Goal: Information Seeking & Learning: Learn about a topic

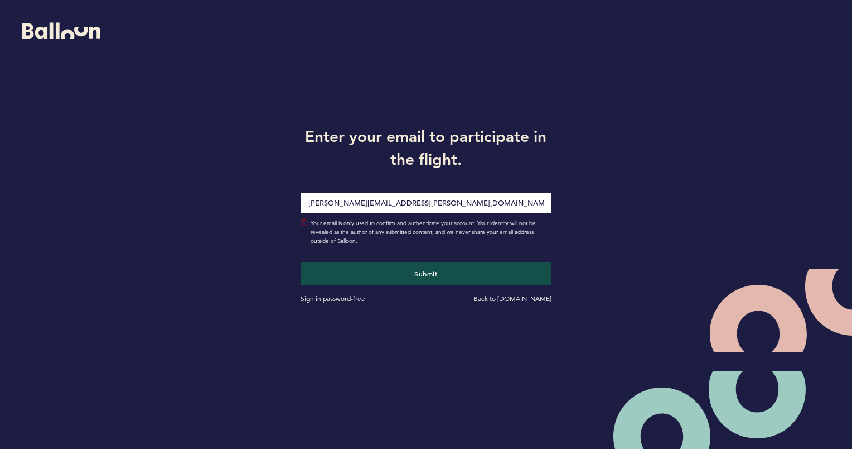
type input "[PERSON_NAME][EMAIL_ADDRESS][PERSON_NAME][DOMAIN_NAME]"
click at [408, 272] on button "Submit" at bounding box center [426, 273] width 258 height 23
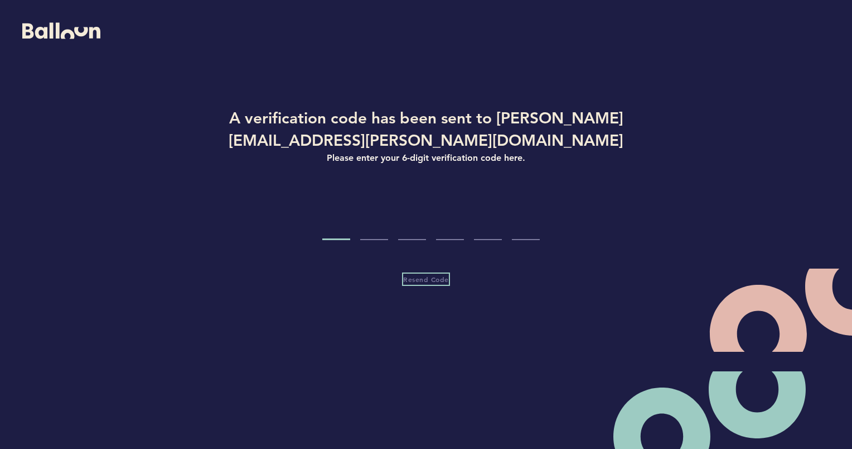
click at [430, 276] on span "Resend Code" at bounding box center [426, 278] width 46 height 9
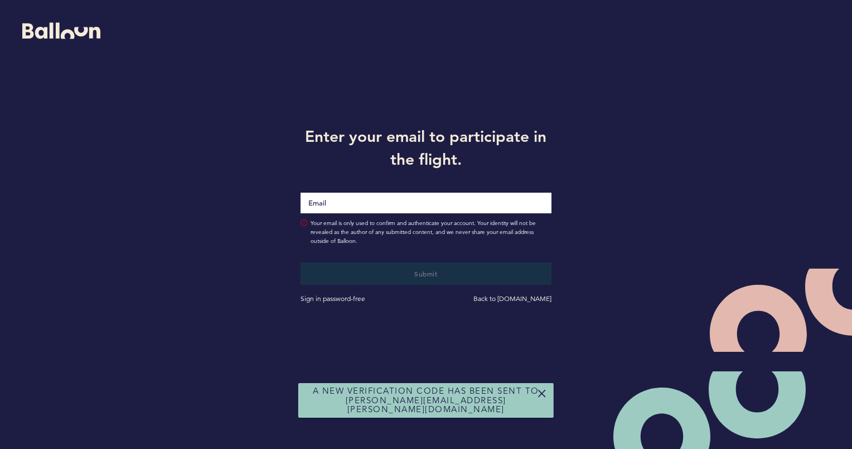
click at [319, 196] on input "Email" at bounding box center [426, 202] width 251 height 21
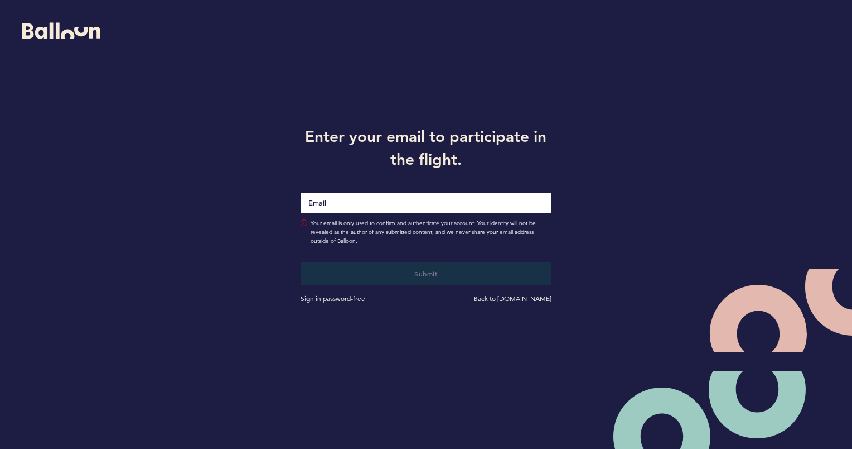
type input "[PERSON_NAME][EMAIL_ADDRESS][PERSON_NAME][DOMAIN_NAME]"
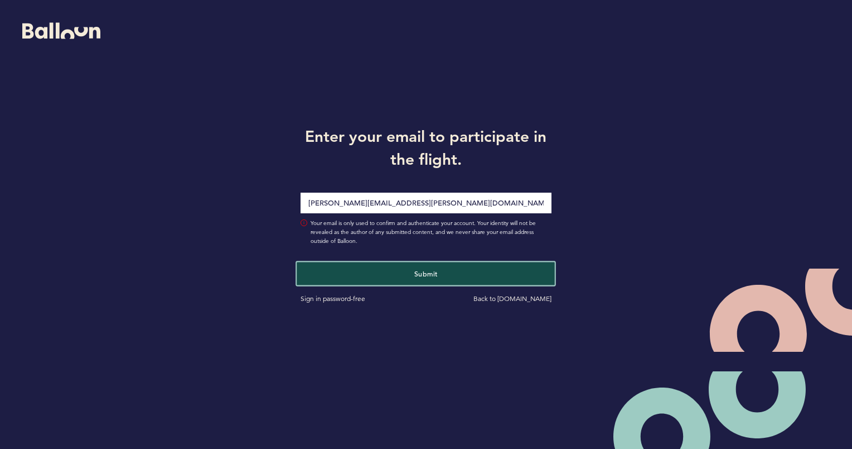
click at [435, 267] on button "Submit" at bounding box center [426, 273] width 258 height 23
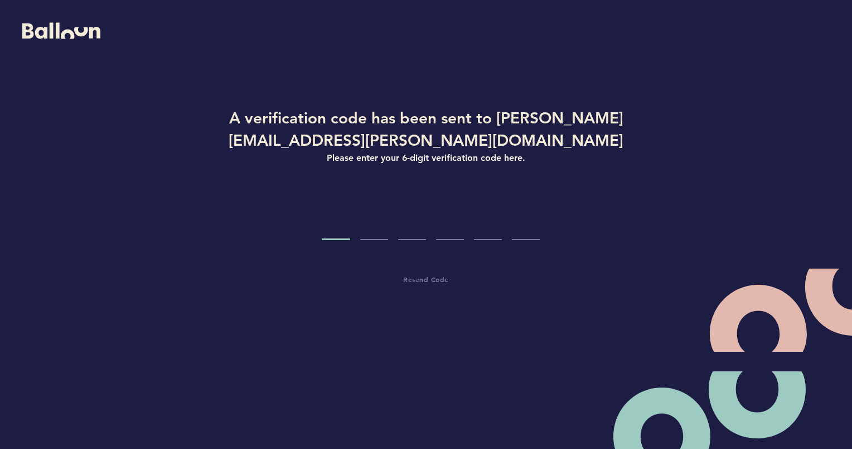
click at [339, 232] on input "Code digit 1" at bounding box center [336, 219] width 28 height 42
paste input "8"
type input "8"
type input "2"
type input "7"
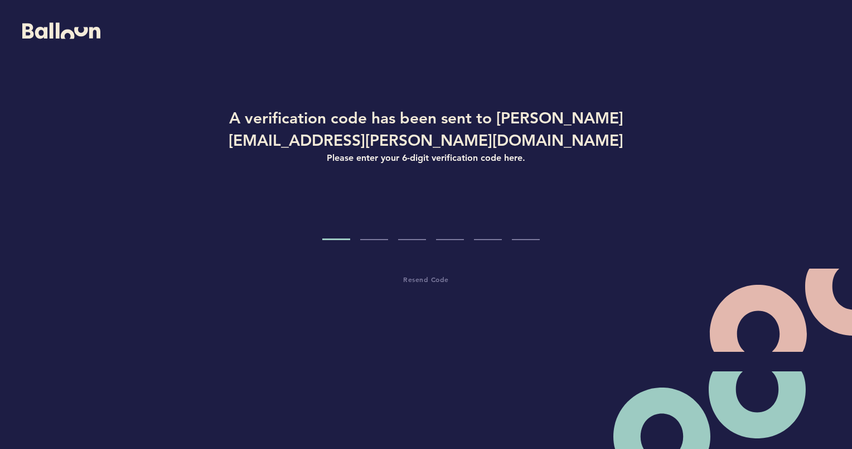
type input "0"
type input "1"
type input "0"
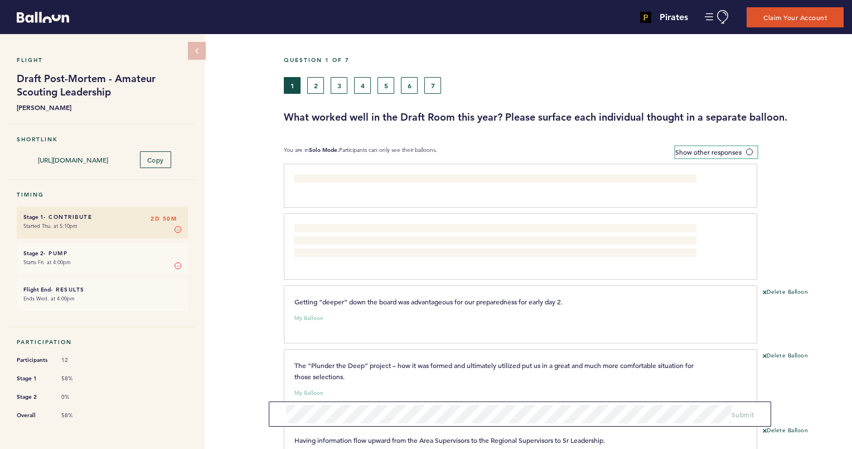
click at [750, 152] on span at bounding box center [751, 151] width 11 height 3
click at [0, 0] on input "Show other responses" at bounding box center [0, 0] width 0 height 0
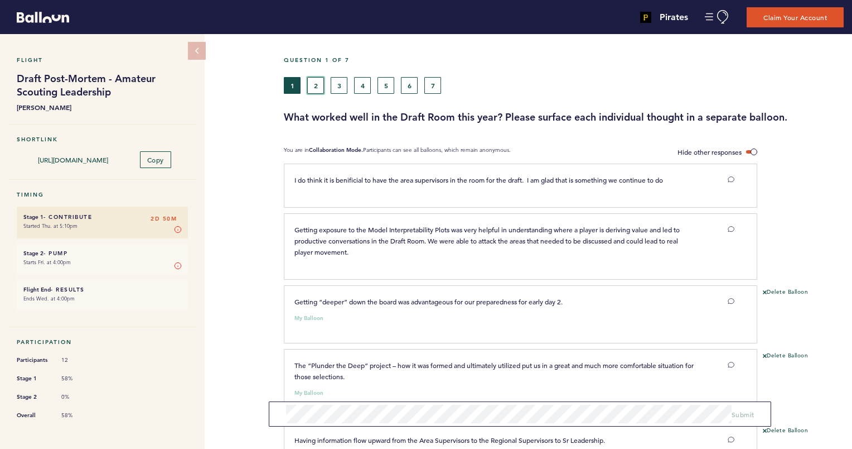
click at [317, 88] on button "2" at bounding box center [315, 85] width 17 height 17
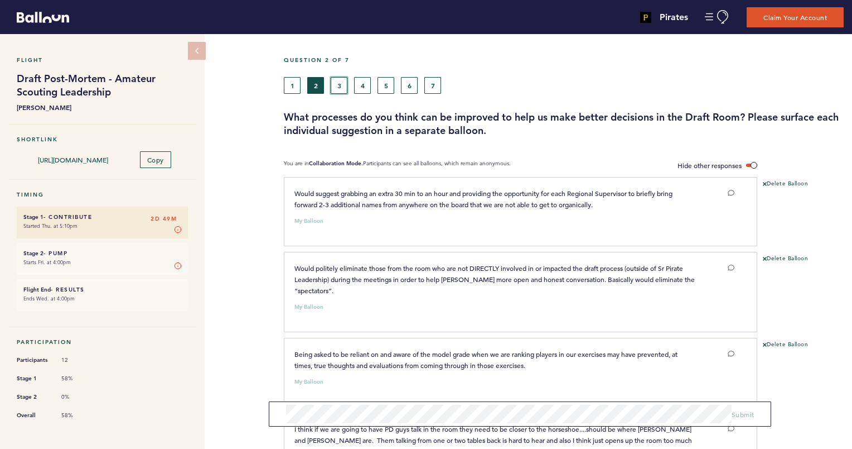
click at [343, 84] on button "3" at bounding box center [339, 85] width 17 height 17
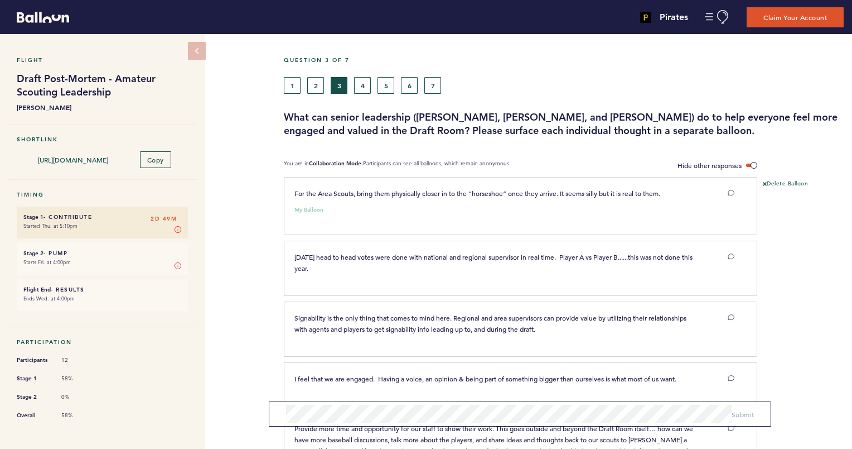
click at [788, 325] on div at bounding box center [805, 333] width 95 height 58
click at [695, 373] on div "Question 3 of 7 1 2 3 4 5 6 7 What can senior leadership ([PERSON_NAME], [PERSO…" at bounding box center [568, 328] width 569 height 589
click at [366, 85] on button "4" at bounding box center [362, 85] width 17 height 17
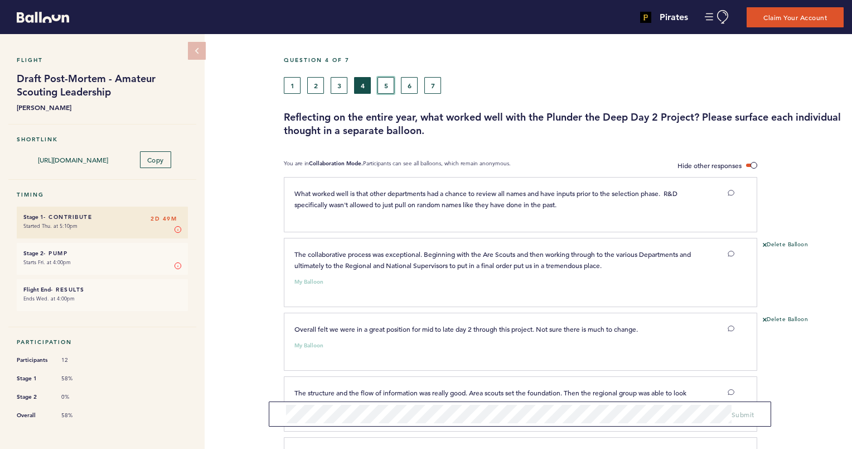
click at [387, 84] on button "5" at bounding box center [386, 85] width 17 height 17
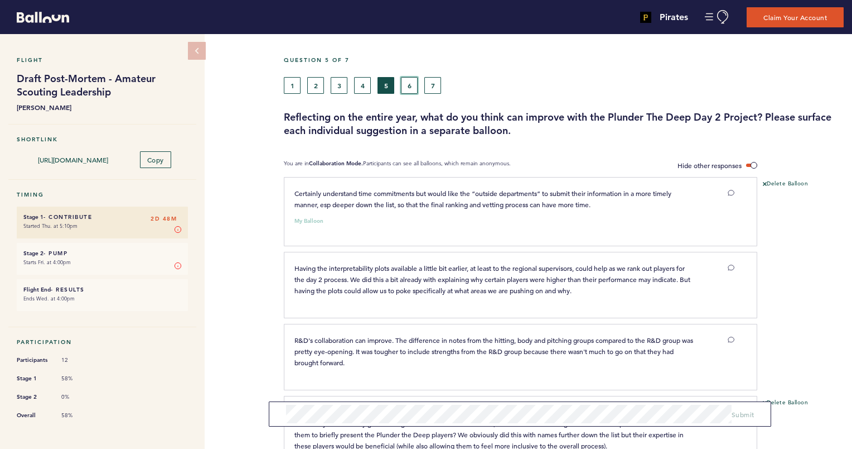
click at [409, 84] on button "6" at bounding box center [409, 85] width 17 height 17
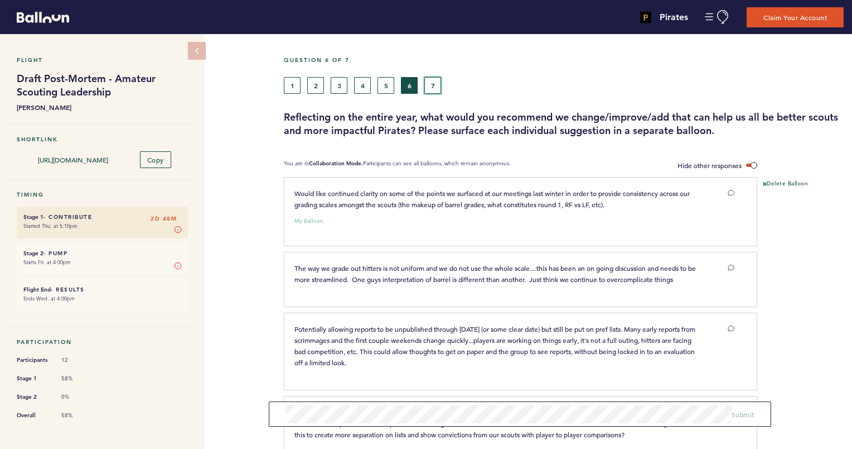
click at [433, 85] on button "7" at bounding box center [433, 85] width 17 height 17
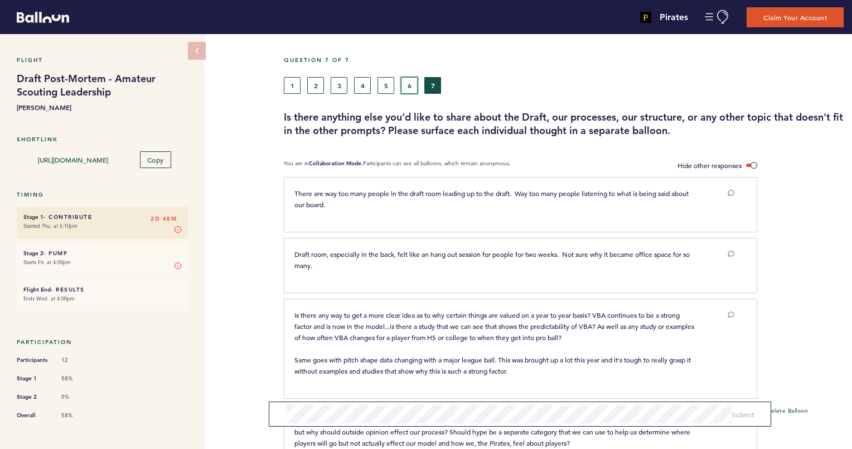
click at [403, 79] on button "6" at bounding box center [409, 85] width 17 height 17
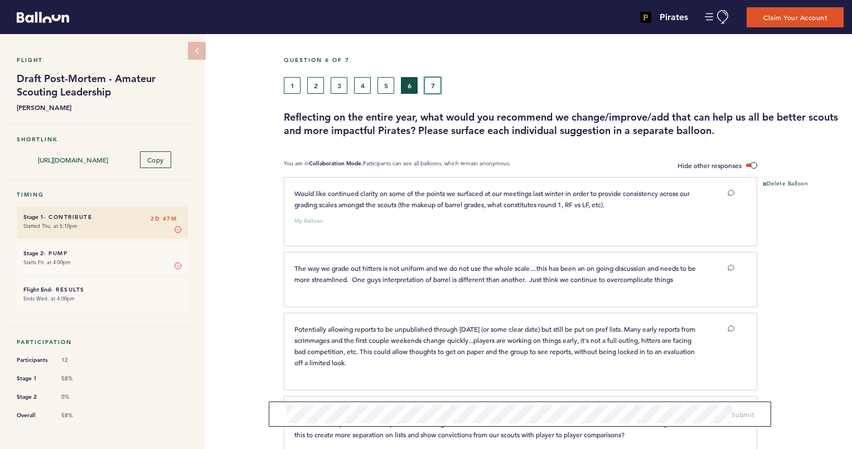
click at [434, 83] on button "7" at bounding box center [433, 85] width 17 height 17
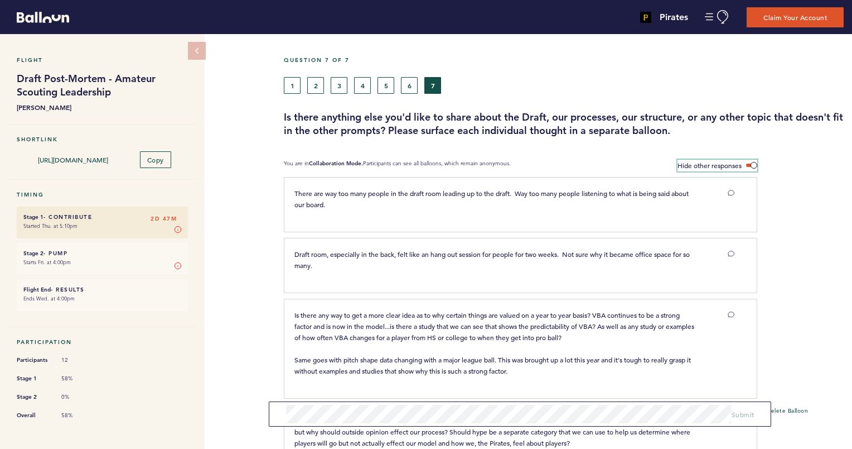
click at [754, 163] on span at bounding box center [751, 164] width 11 height 3
click at [0, 0] on input "Hide other responses" at bounding box center [0, 0] width 0 height 0
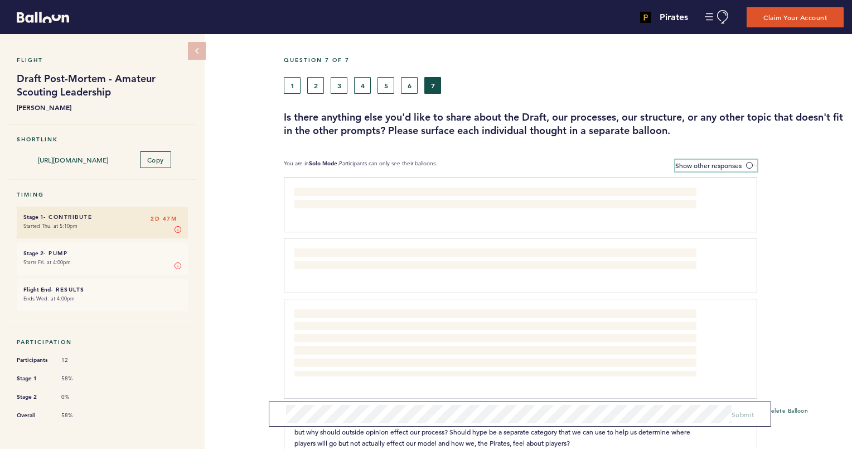
click at [754, 163] on span at bounding box center [751, 164] width 11 height 3
click at [0, 0] on input "Show other responses" at bounding box center [0, 0] width 0 height 0
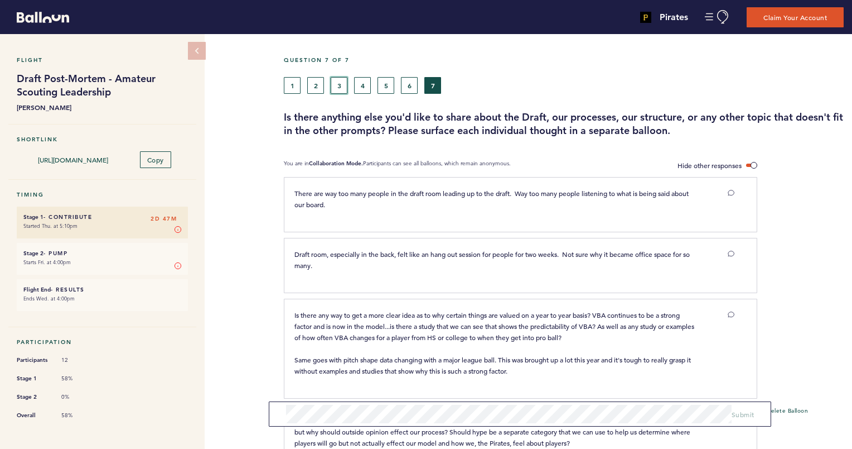
click at [337, 84] on button "3" at bounding box center [339, 85] width 17 height 17
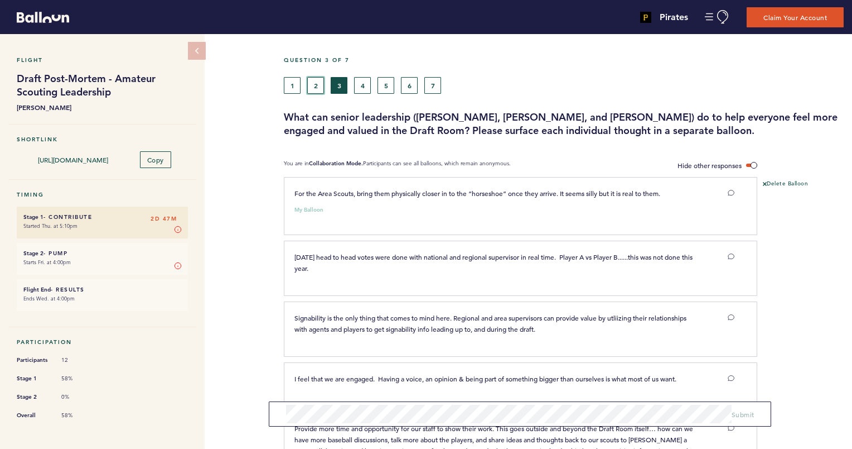
click at [315, 86] on button "2" at bounding box center [315, 85] width 17 height 17
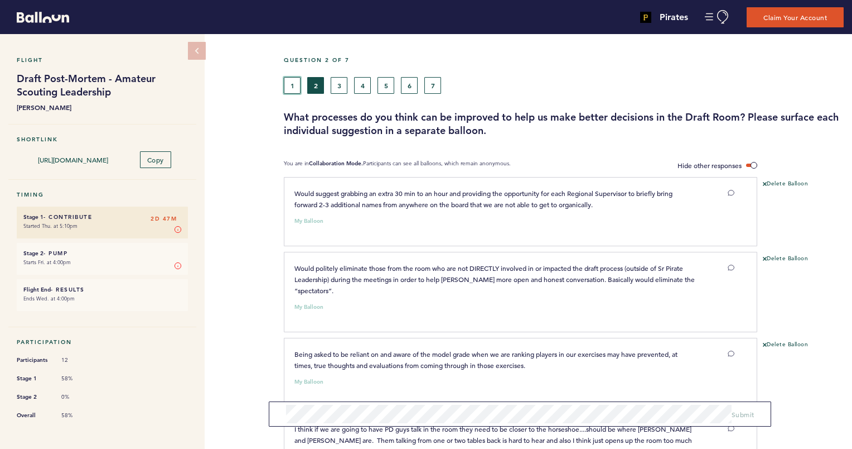
click at [295, 87] on button "1" at bounding box center [292, 85] width 17 height 17
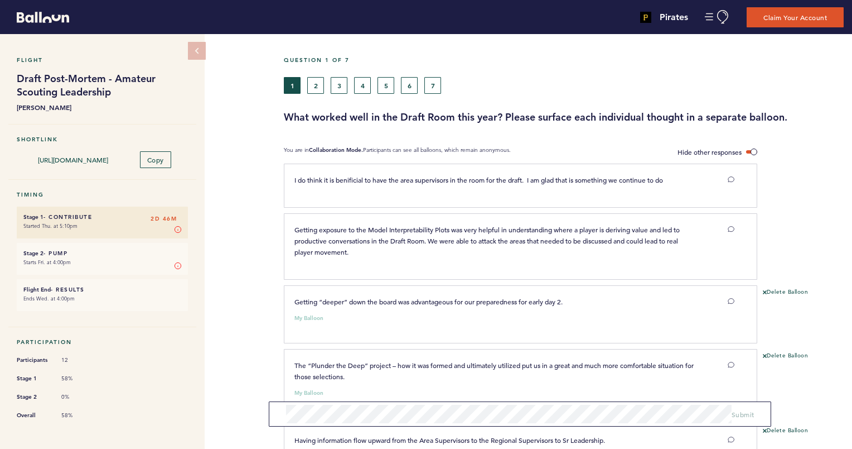
drag, startPoint x: 852, startPoint y: 301, endPoint x: 852, endPoint y: 285, distance: 16.2
click at [852, 285] on section "Getting “deeper” down the board was advantageous for our preparedness for early…" at bounding box center [568, 317] width 569 height 64
